Goal: Answer question/provide support

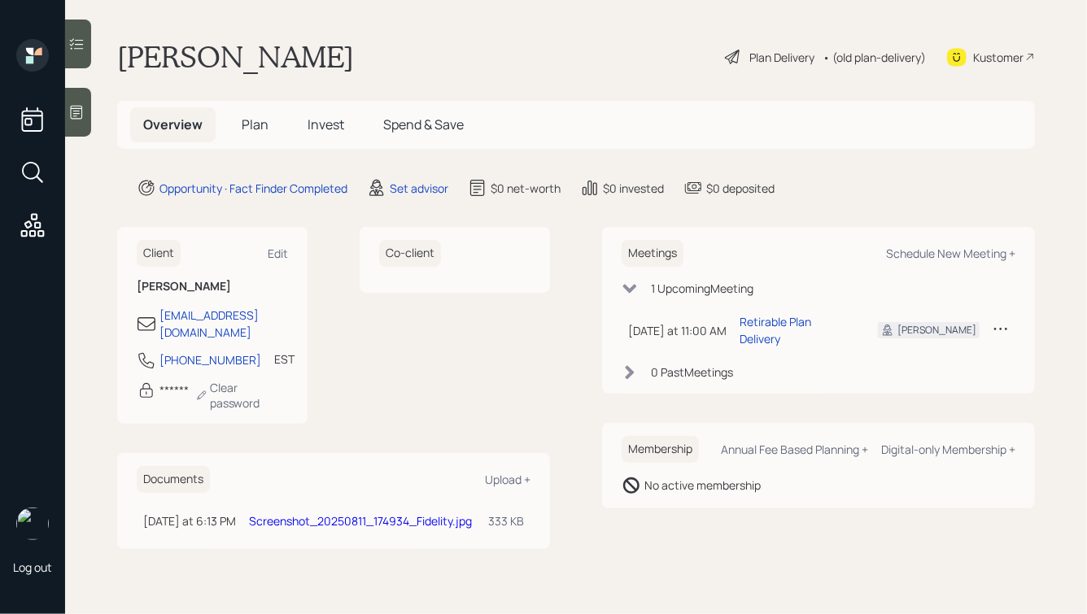
click at [349, 513] on link "Screenshot_20250811_174934_Fidelity.jpg" at bounding box center [360, 520] width 223 height 15
click at [75, 98] on div at bounding box center [78, 112] width 26 height 49
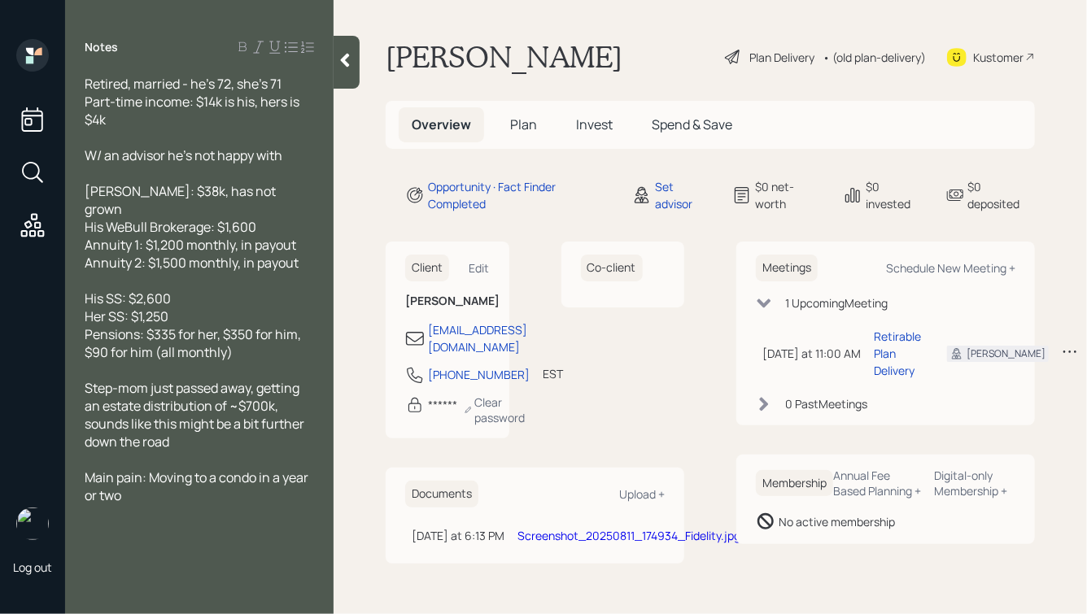
click at [572, 543] on link "Screenshot_20250811_174934_Fidelity.jpg" at bounding box center [628, 535] width 223 height 15
click at [206, 417] on span "Step-mom just passed away, getting an estate distribution of ~$700k, sounds lik…" at bounding box center [196, 415] width 222 height 72
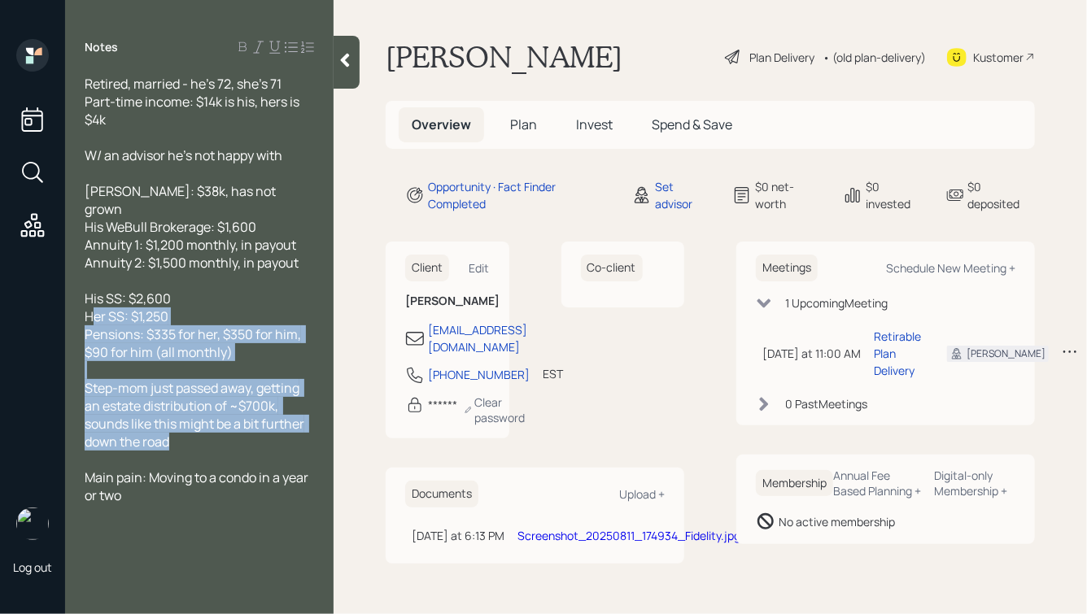
drag, startPoint x: 198, startPoint y: 427, endPoint x: 97, endPoint y: 281, distance: 178.3
click at [97, 290] on div "Retired, married - he's 72, she's 71 Part-time income: $14k is his, hers is $4k…" at bounding box center [199, 289] width 229 height 429
click at [219, 305] on div "His SS: $2,600 Her SS: $1,250 Pensions: $335 for her, $350 for him, $90 for him…" at bounding box center [199, 326] width 229 height 72
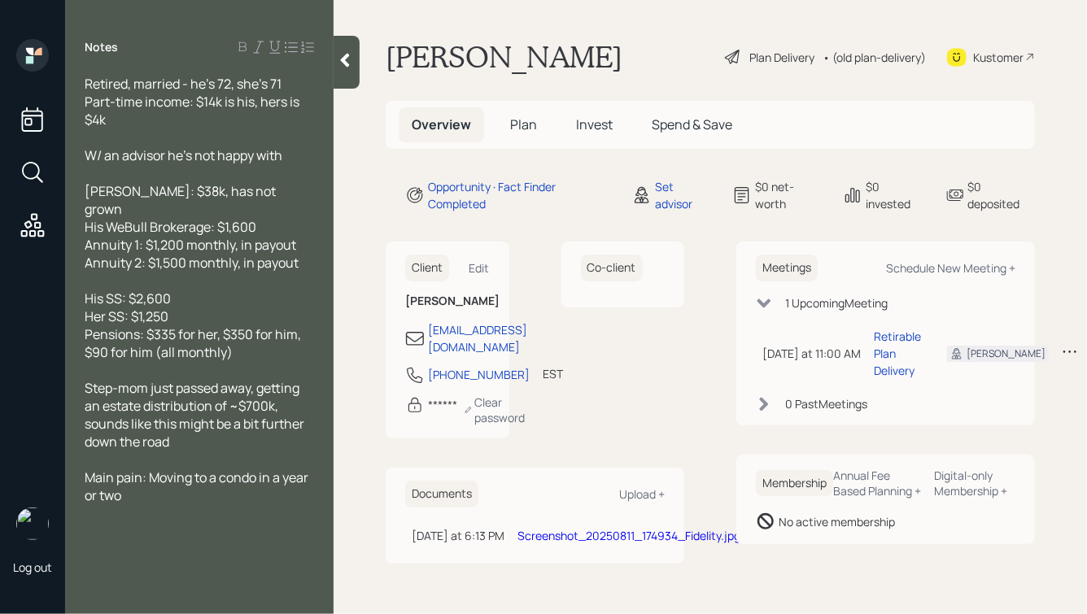
click at [348, 56] on icon at bounding box center [345, 61] width 9 height 14
